Goal: Task Accomplishment & Management: Manage account settings

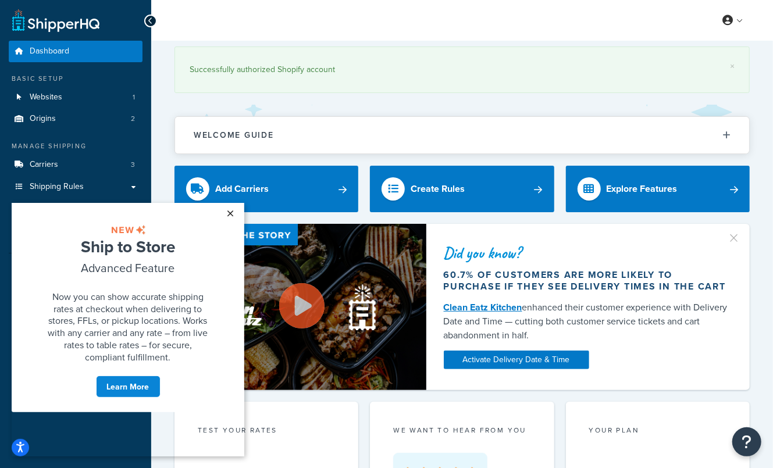
click at [231, 212] on link "×" at bounding box center [230, 212] width 20 height 21
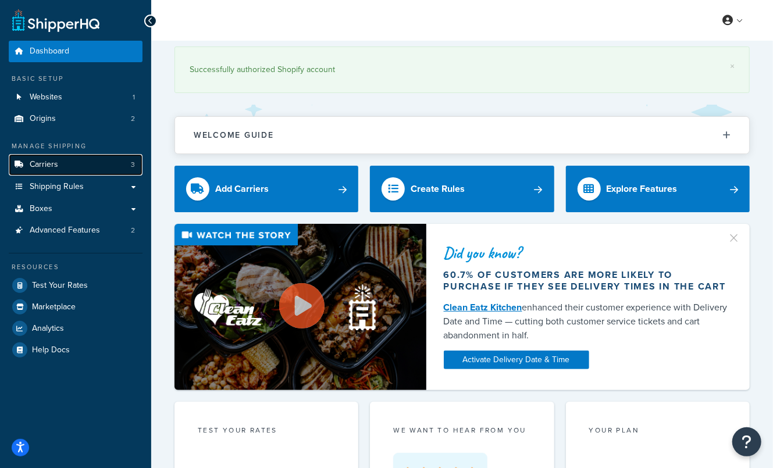
click at [85, 163] on link "Carriers 3" at bounding box center [76, 165] width 134 height 22
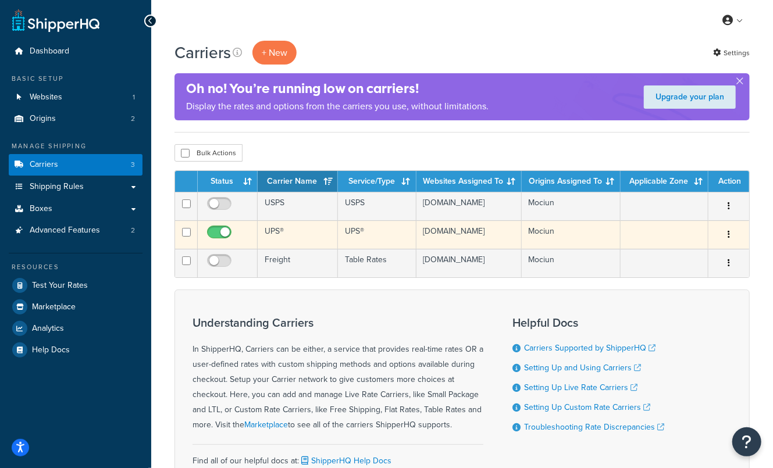
click at [727, 243] on button "button" at bounding box center [728, 235] width 16 height 19
click at [680, 268] on link "Edit" at bounding box center [681, 262] width 92 height 24
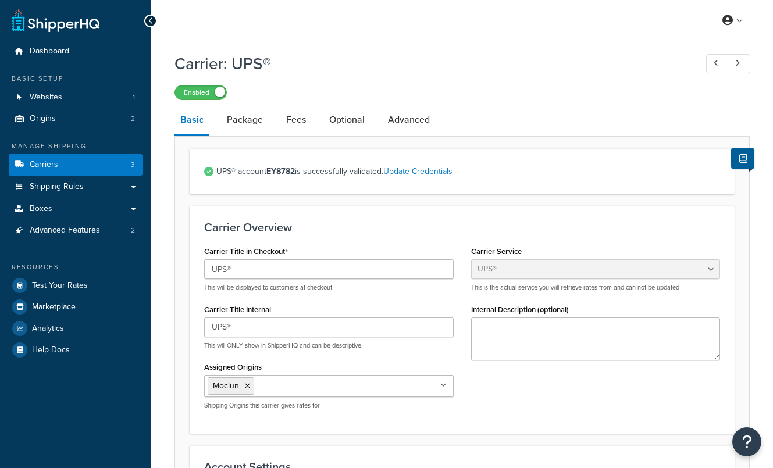
select select "ups"
drag, startPoint x: 265, startPoint y: 171, endPoint x: 306, endPoint y: 172, distance: 41.3
click at [306, 172] on span "UPS® account EY8782 is successfully validated. Update Credentials" at bounding box center [467, 171] width 503 height 16
click at [425, 174] on link "Update Credentials" at bounding box center [417, 171] width 69 height 12
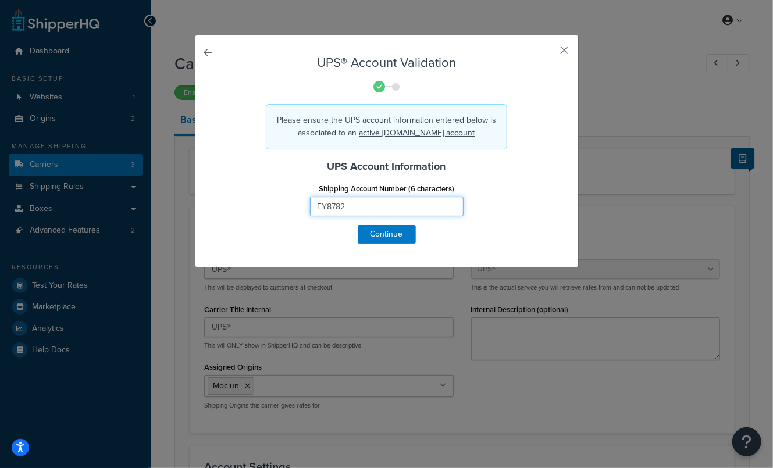
click at [342, 201] on input "EY8782" at bounding box center [386, 207] width 153 height 20
